Goal: Find contact information: Find contact information

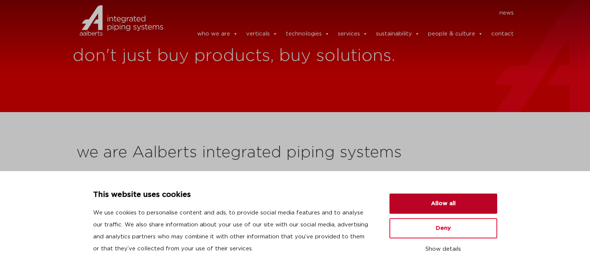
click at [446, 204] on button "Allow all" at bounding box center [444, 204] width 108 height 20
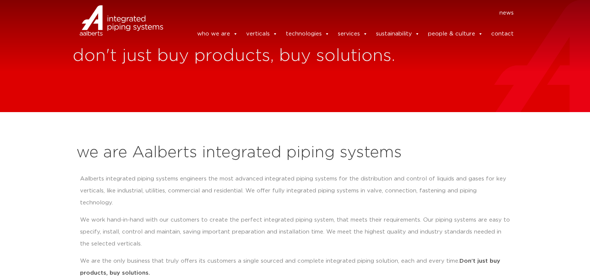
click at [502, 32] on link "contact" at bounding box center [502, 34] width 22 height 15
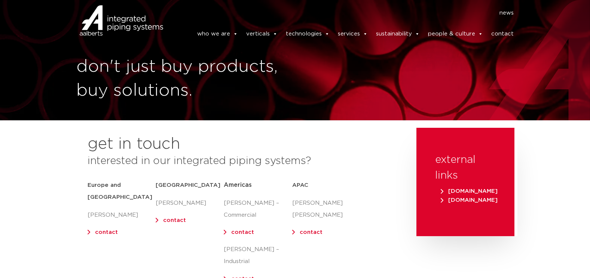
click at [460, 190] on span "[DOMAIN_NAME]" at bounding box center [469, 192] width 57 height 6
